Goal: Transaction & Acquisition: Purchase product/service

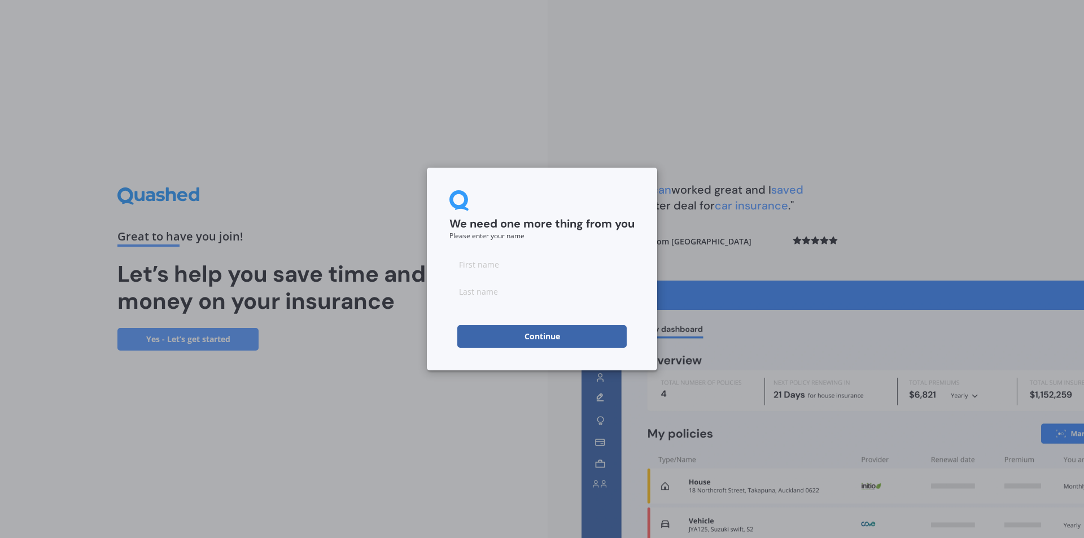
click at [505, 247] on form "We need one more thing from you Please enter your name Continue" at bounding box center [541, 269] width 185 height 158
click at [500, 264] on input at bounding box center [541, 264] width 185 height 23
type input "Jordan"
type input "[PERSON_NAME]"
click at [525, 335] on button "Continue" at bounding box center [541, 336] width 169 height 23
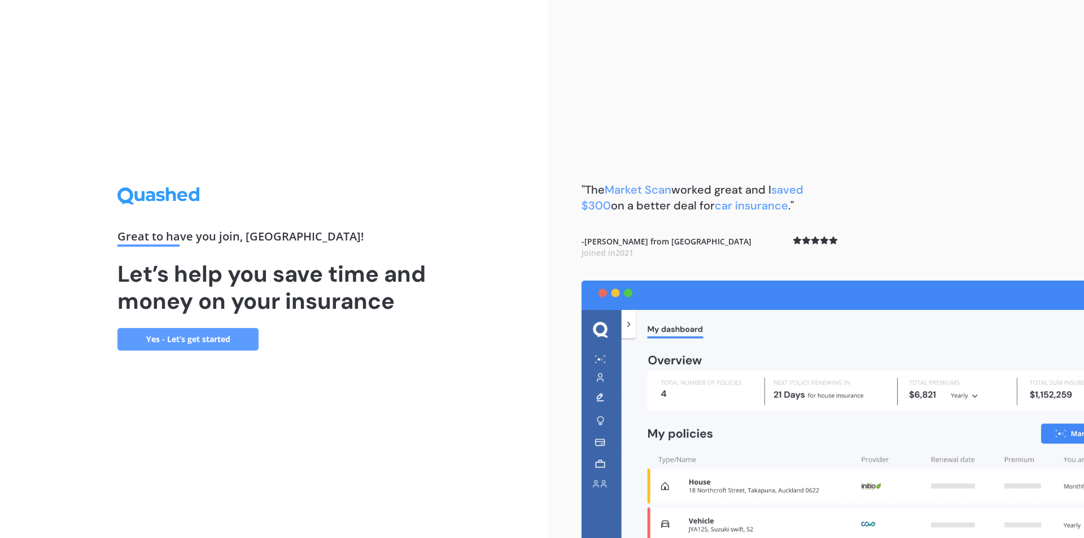
click at [172, 339] on link "Yes - Let’s get started" at bounding box center [187, 339] width 141 height 23
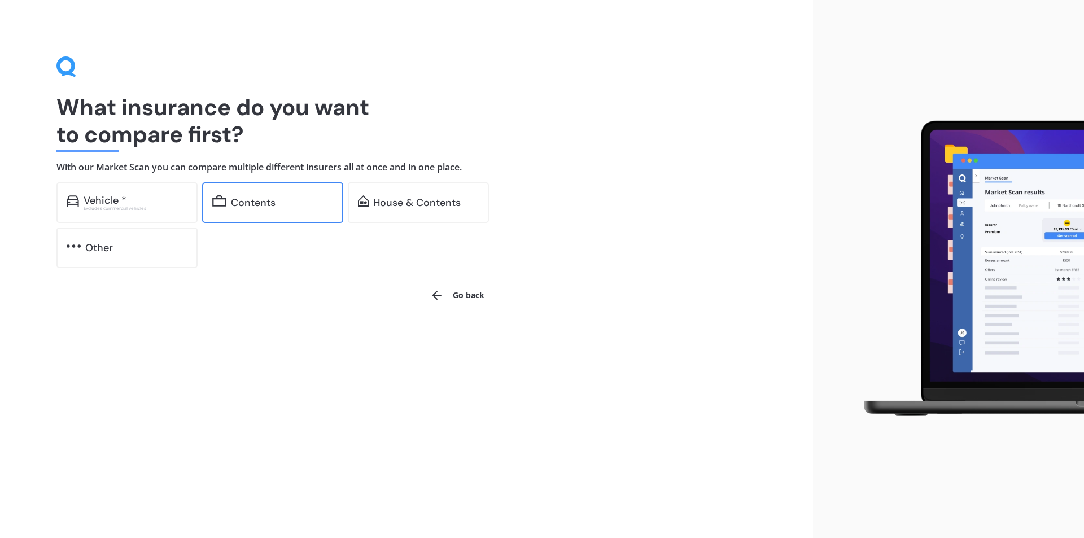
click at [268, 201] on div "Contents" at bounding box center [282, 202] width 102 height 11
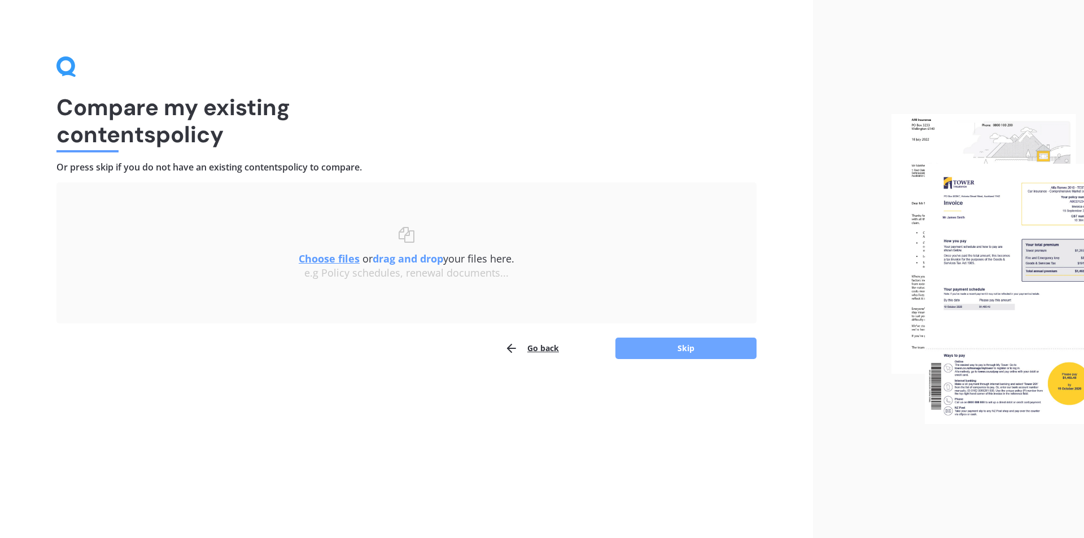
click at [663, 342] on button "Skip" at bounding box center [685, 348] width 141 height 21
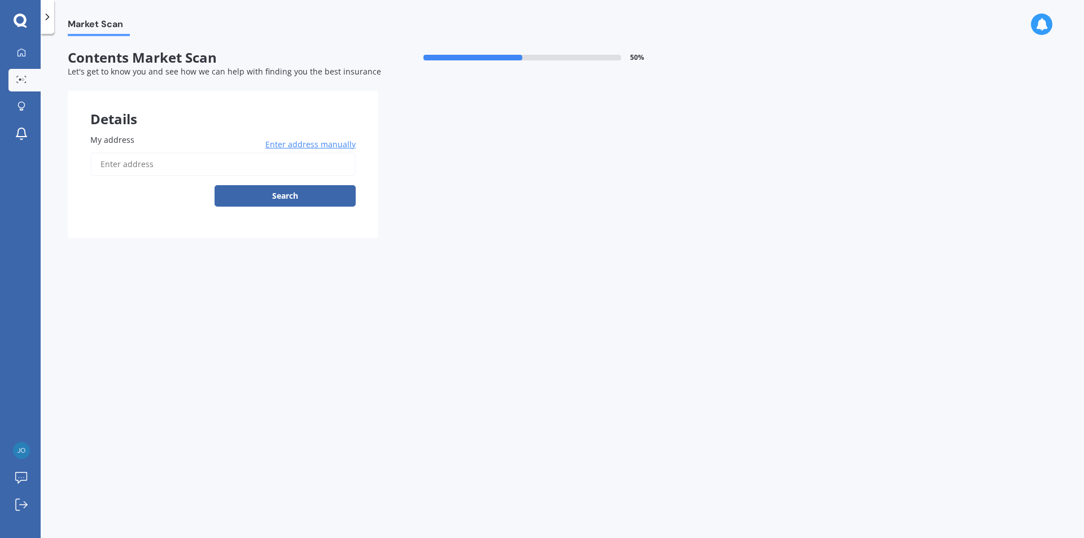
click at [146, 156] on input "My address" at bounding box center [222, 164] width 265 height 24
type input "64 Hawker Street, Mount Victoria, Wellington 6011"
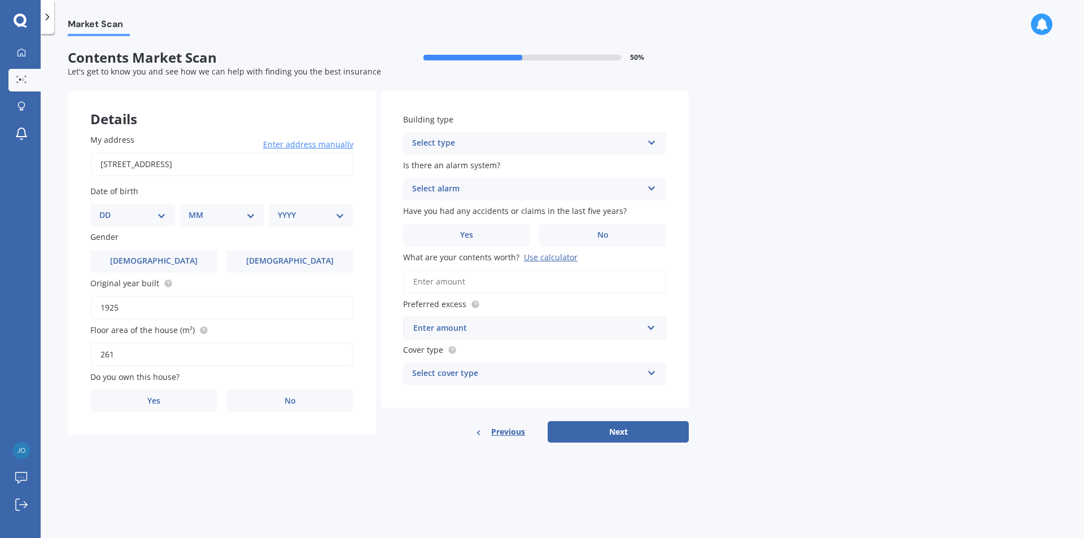
click at [154, 219] on select "DD 01 02 03 04 05 06 07 08 09 10 11 12 13 14 15 16 17 18 19 20 21 22 23 24 25 2…" at bounding box center [132, 215] width 67 height 12
select select "06"
click at [108, 209] on select "DD 01 02 03 04 05 06 07 08 09 10 11 12 13 14 15 16 17 18 19 20 21 22 23 24 25 2…" at bounding box center [132, 215] width 67 height 12
click at [246, 217] on select "MM 01 02 03 04 05 06 07 08 09 10 11 12" at bounding box center [224, 215] width 62 height 12
select select "11"
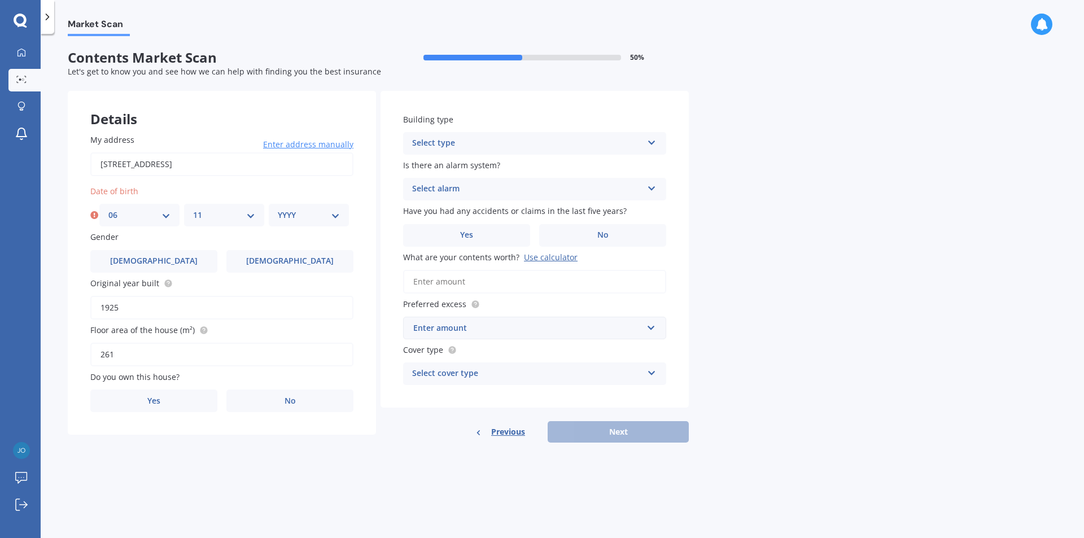
click at [193, 209] on select "MM 01 02 03 04 05 06 07 08 09 10 11 12" at bounding box center [224, 215] width 62 height 12
click at [320, 209] on select "YYYY 2009 2008 2007 2006 2005 2004 2003 2002 2001 2000 1999 1998 1997 1996 1995…" at bounding box center [309, 215] width 62 height 12
select select "1985"
click at [278, 209] on select "YYYY 2009 2008 2007 2006 2005 2004 2003 2002 2001 2000 1999 1998 1997 1996 1995…" at bounding box center [309, 215] width 62 height 12
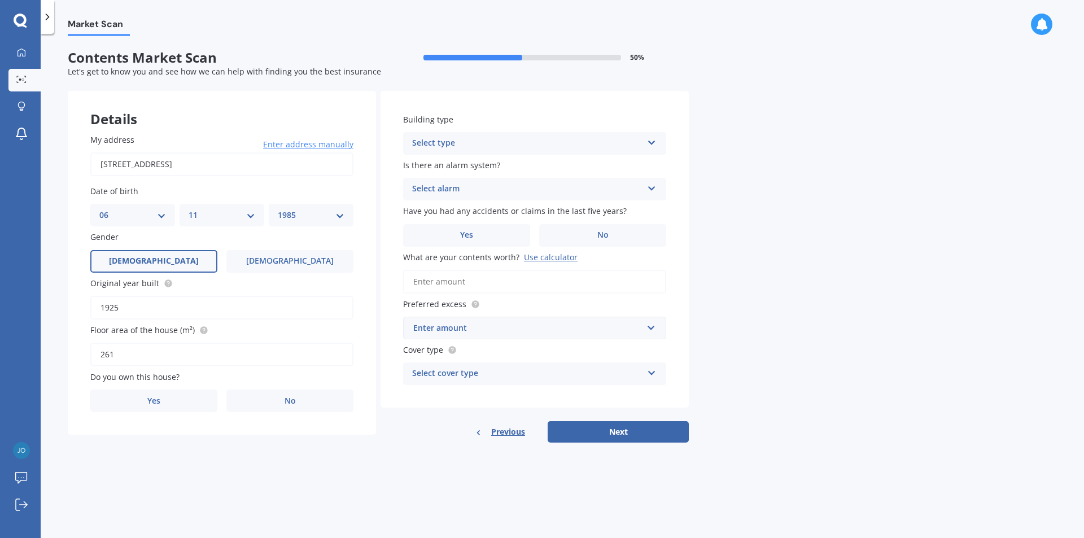
click at [156, 266] on label "Male" at bounding box center [153, 261] width 127 height 23
click at [0, 0] on input "Male" at bounding box center [0, 0] width 0 height 0
click at [286, 401] on span "No" at bounding box center [290, 401] width 11 height 10
click at [0, 0] on input "No" at bounding box center [0, 0] width 0 height 0
click at [174, 452] on div "Select occupant" at bounding box center [214, 447] width 230 height 14
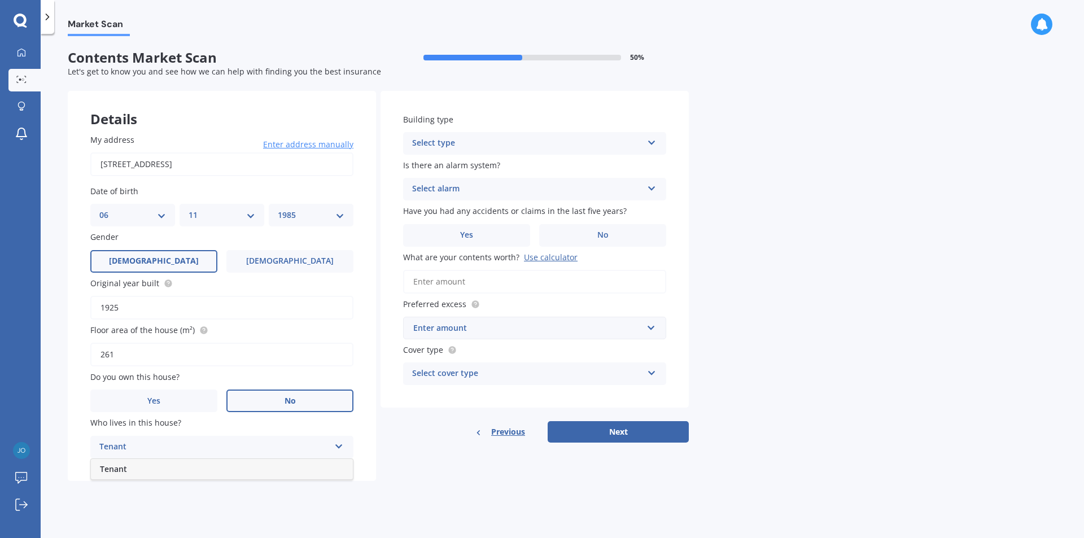
click at [168, 466] on div "Tenant" at bounding box center [222, 469] width 262 height 20
click at [645, 146] on div "Select type Freestanding Multi-unit (in a block of 6 or less) Multi-unit (in a …" at bounding box center [534, 143] width 263 height 23
click at [450, 161] on span "Freestanding" at bounding box center [438, 165] width 50 height 11
click at [461, 190] on div "Select alarm" at bounding box center [527, 189] width 230 height 14
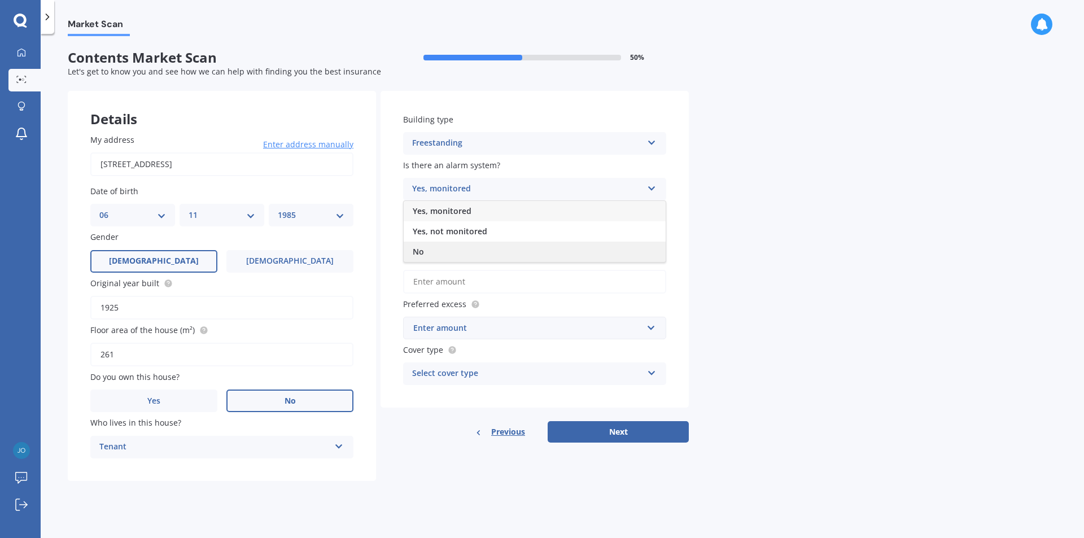
click at [426, 249] on div "No" at bounding box center [535, 252] width 262 height 20
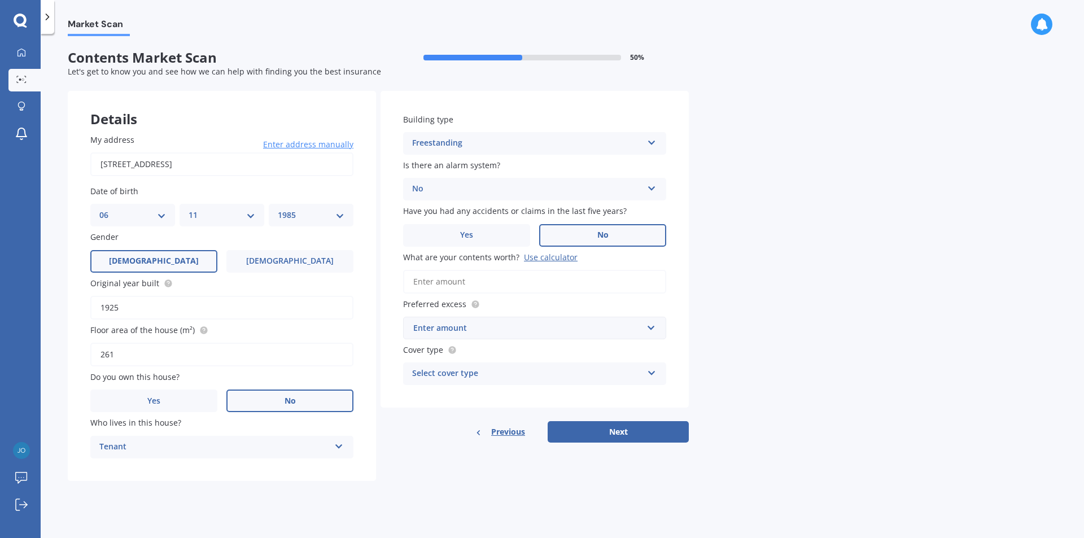
click at [593, 234] on label "No" at bounding box center [602, 235] width 127 height 23
click at [0, 0] on input "No" at bounding box center [0, 0] width 0 height 0
click at [471, 281] on input "What are your contents worth? Use calculator" at bounding box center [534, 282] width 263 height 24
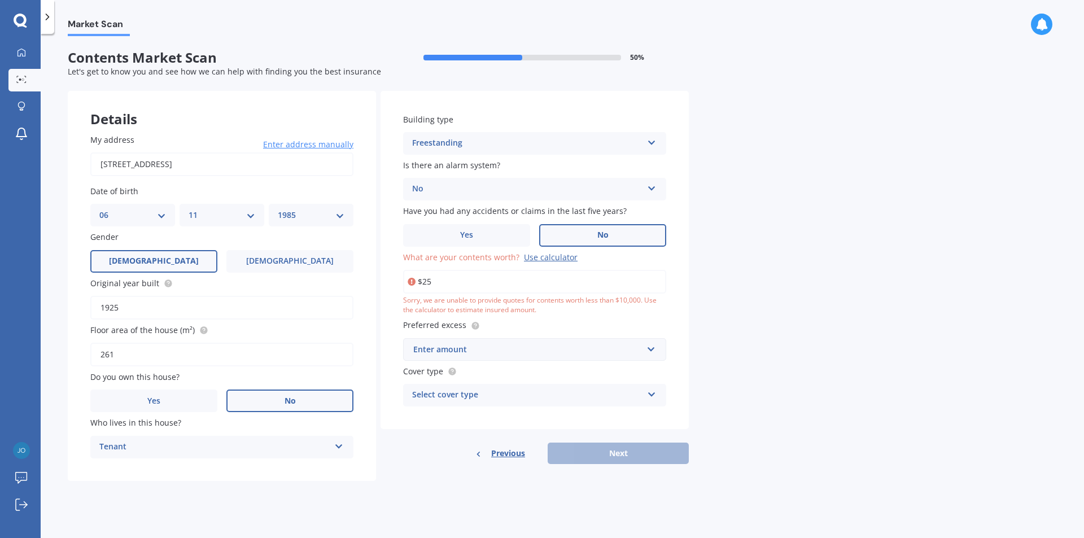
type input "$2"
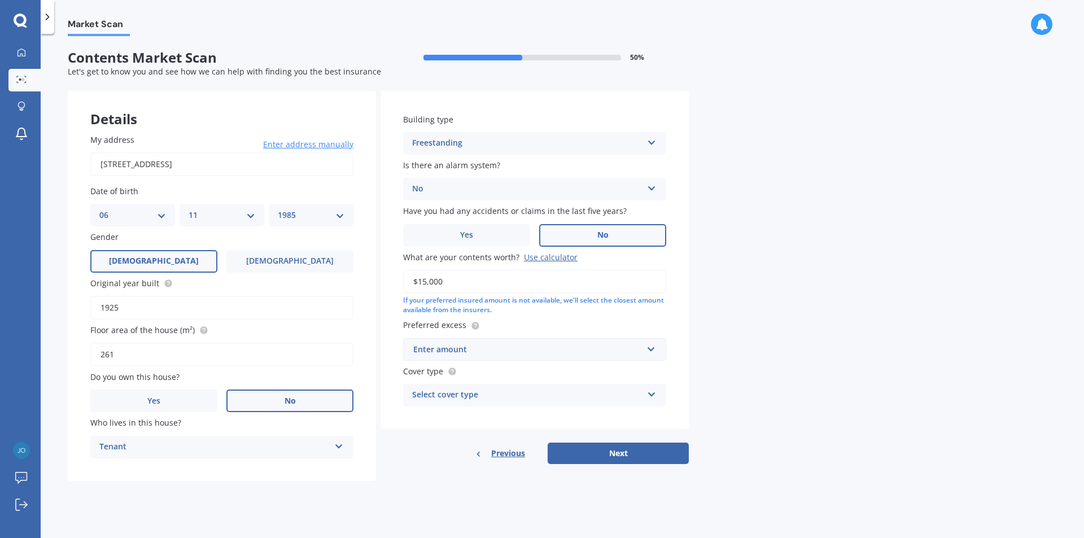
type input "$15,000"
click at [490, 359] on input "text" at bounding box center [530, 349] width 253 height 21
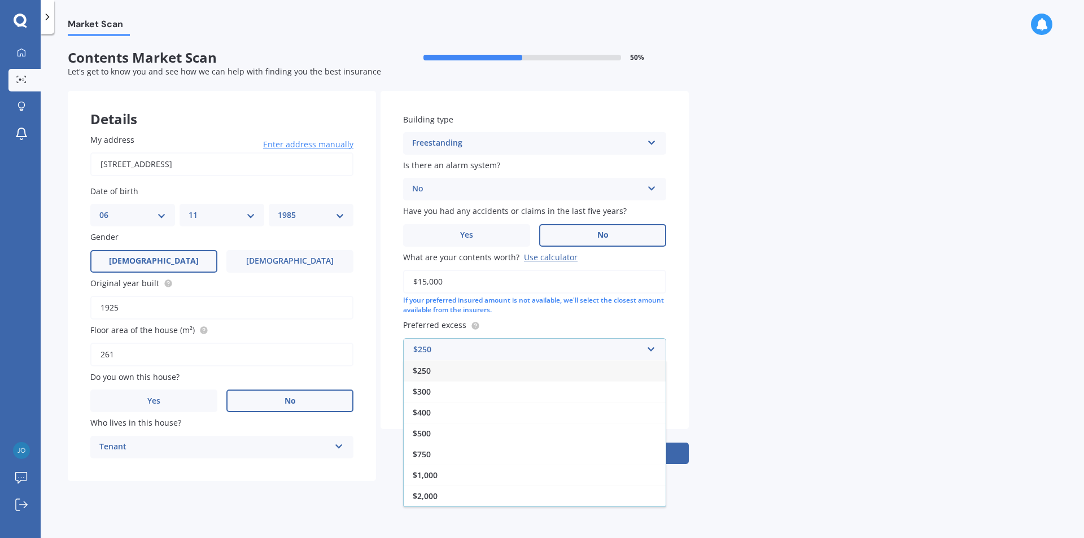
click at [432, 366] on div "$250" at bounding box center [535, 370] width 262 height 21
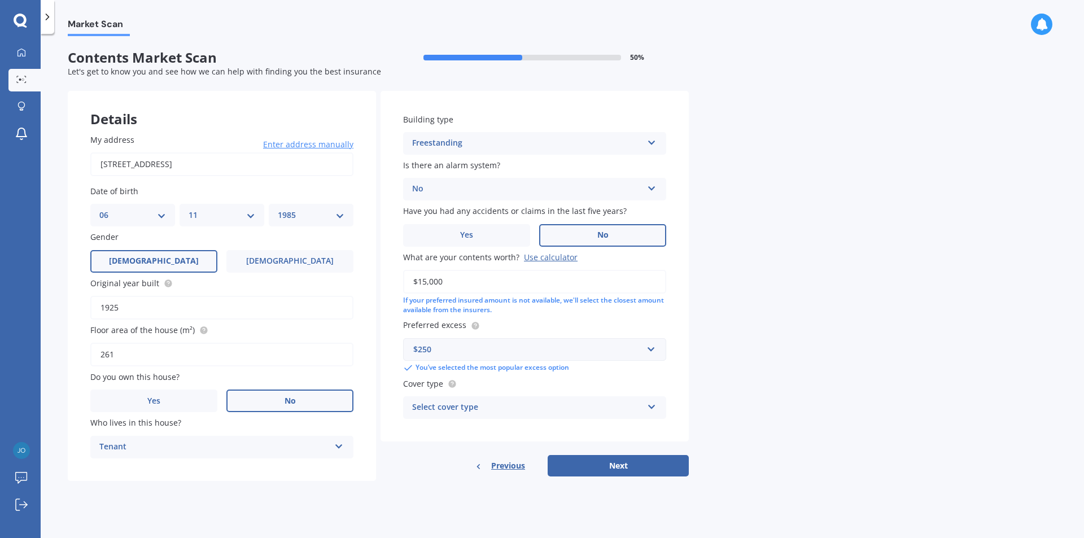
click at [479, 405] on div "Select cover type" at bounding box center [527, 408] width 230 height 14
click at [426, 426] on span "High" at bounding box center [422, 429] width 18 height 11
click at [605, 466] on button "Next" at bounding box center [618, 465] width 141 height 21
select select "06"
select select "11"
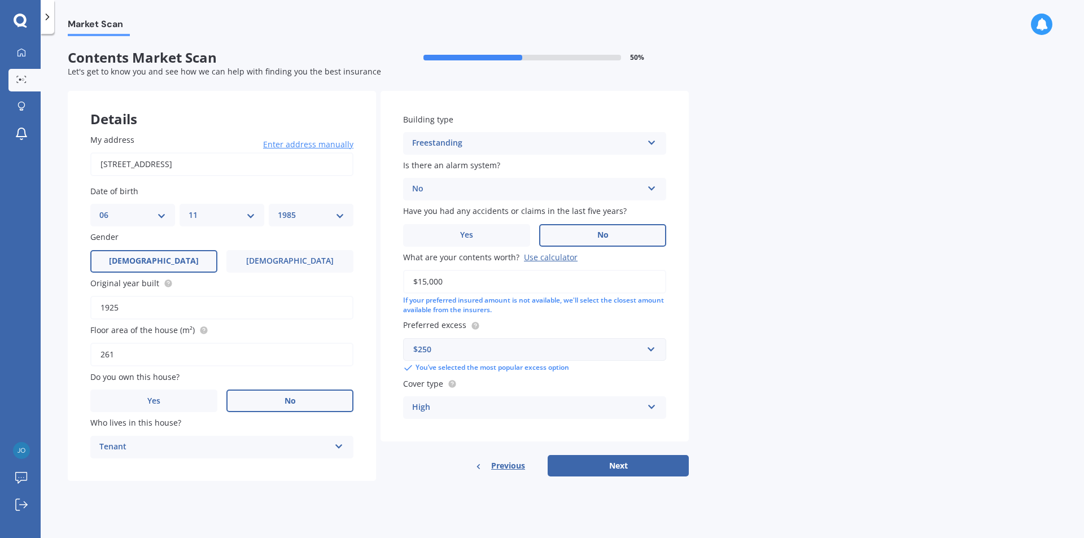
select select "1985"
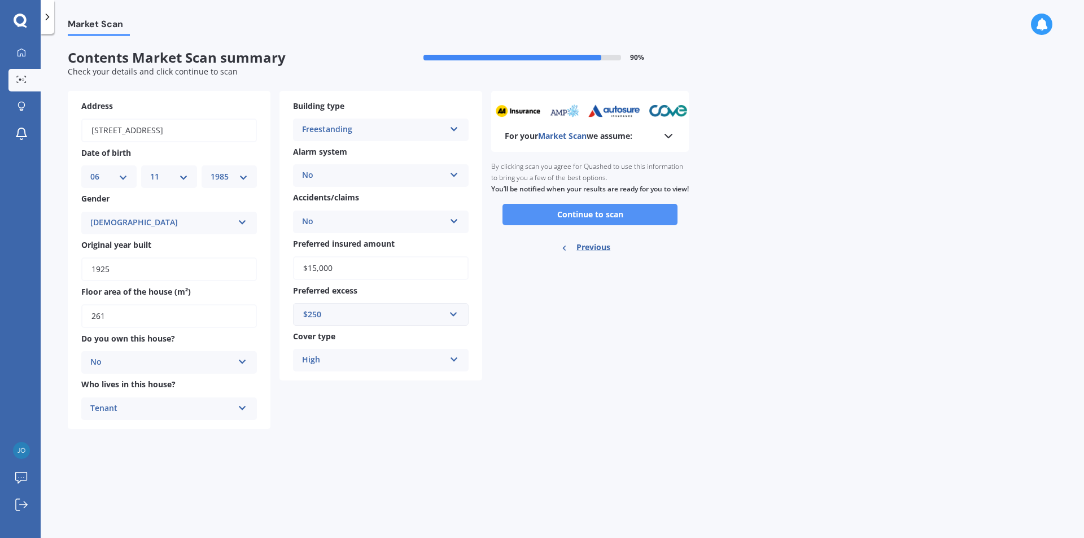
click at [601, 215] on button "Continue to scan" at bounding box center [589, 214] width 175 height 21
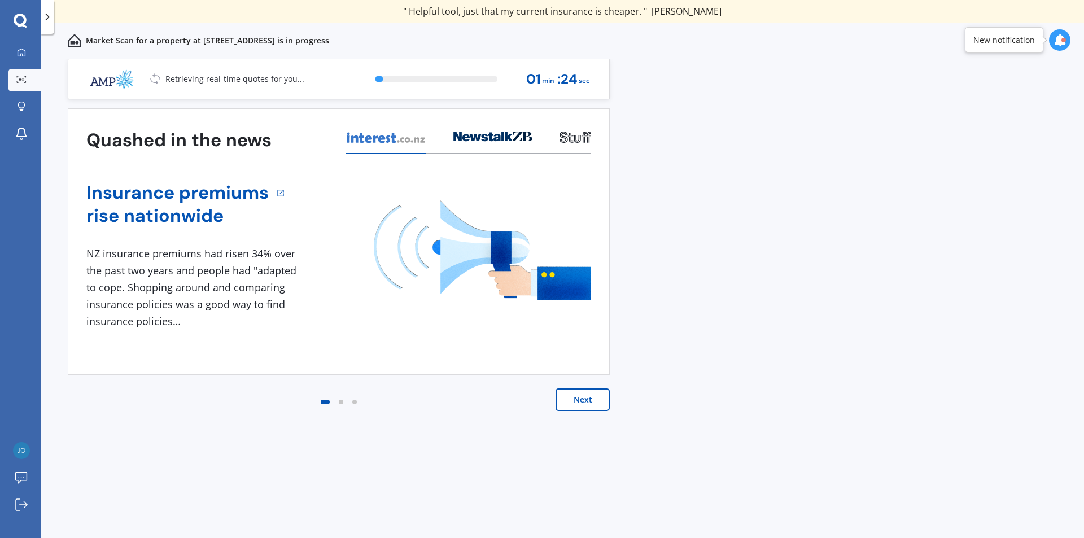
click at [592, 401] on button "Next" at bounding box center [583, 399] width 54 height 23
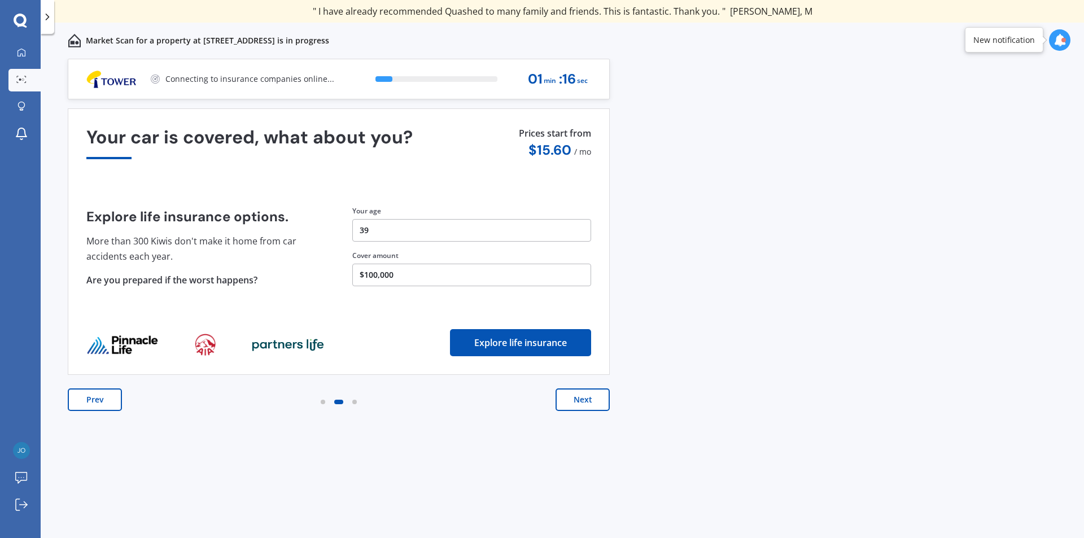
click at [586, 401] on button "Next" at bounding box center [583, 399] width 54 height 23
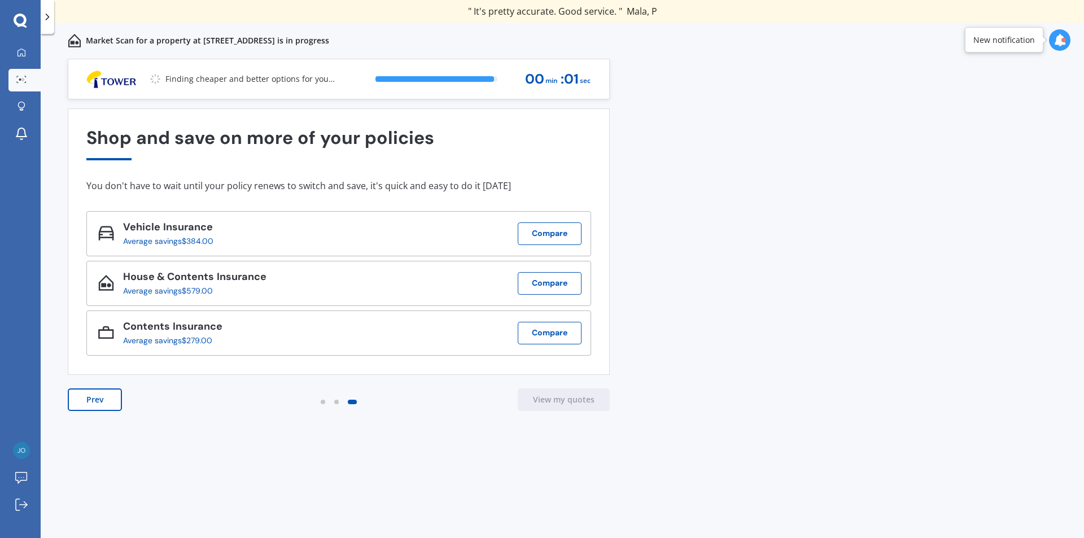
click at [1063, 47] on div at bounding box center [1059, 39] width 21 height 21
click at [911, 203] on div "Previous 60,000+ Kiwis have signed up to shop and save on insurance with us " H…" at bounding box center [562, 311] width 1043 height 504
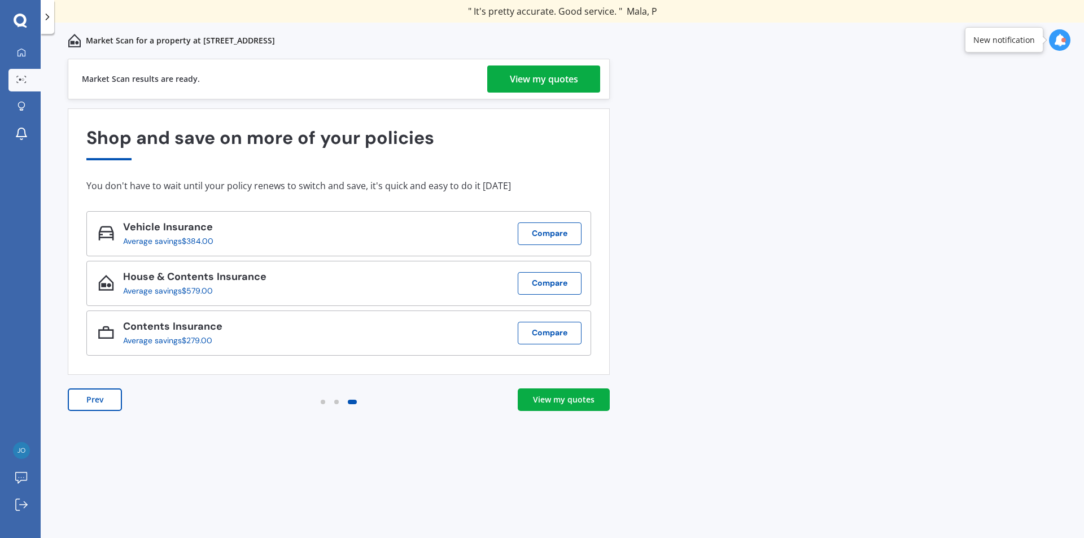
click at [545, 78] on div "View my quotes" at bounding box center [544, 78] width 68 height 27
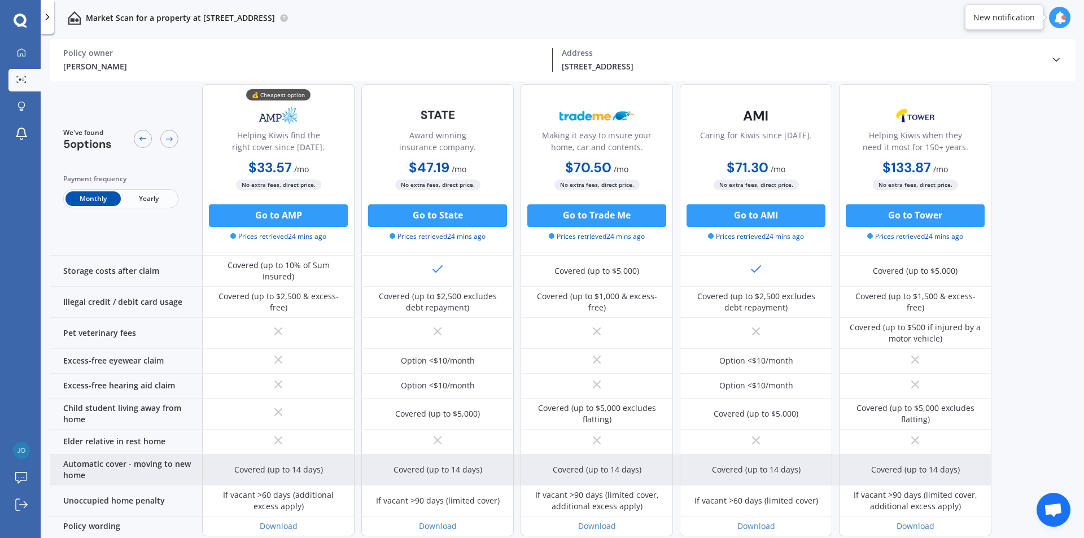
scroll to position [775, 0]
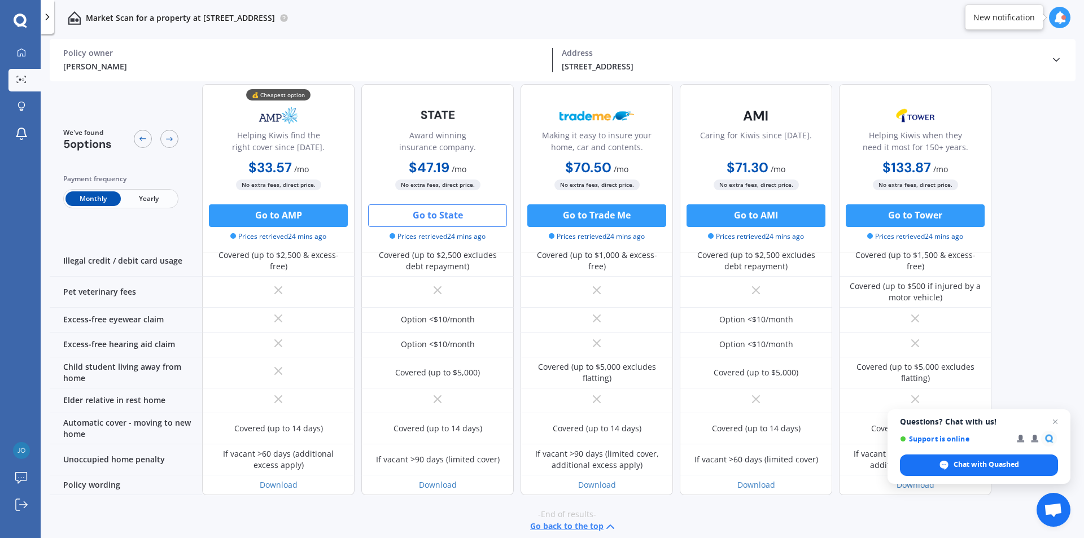
click at [438, 209] on button "Go to State" at bounding box center [437, 215] width 139 height 23
